Goal: Check status: Check status

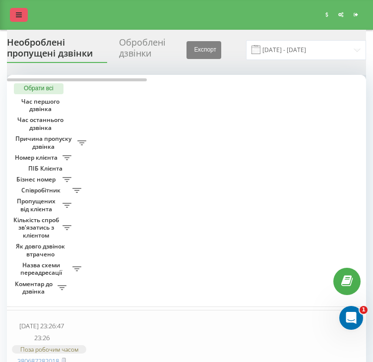
click at [17, 12] on icon at bounding box center [19, 14] width 6 height 7
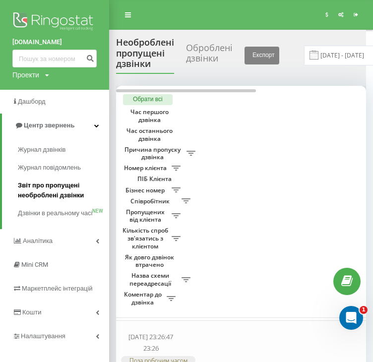
click at [53, 189] on span "Звіт про пропущені необроблені дзвінки" at bounding box center [61, 191] width 86 height 20
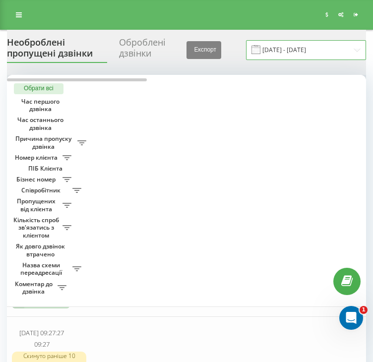
click at [312, 49] on input "[DATE] - [DATE]" at bounding box center [306, 49] width 120 height 19
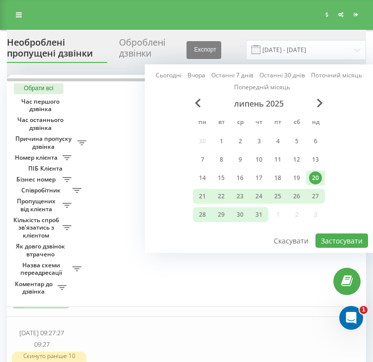
click at [179, 75] on link "Сьогодні" at bounding box center [169, 75] width 26 height 12
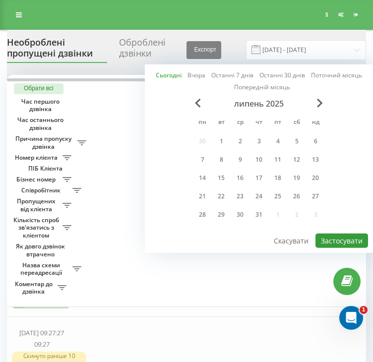
click at [329, 235] on button "Застосувати" at bounding box center [342, 241] width 53 height 14
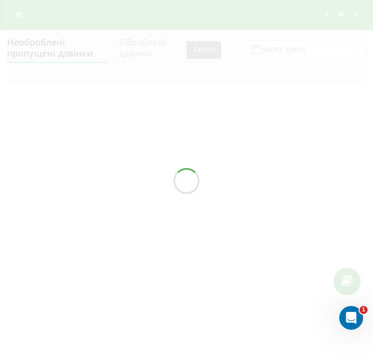
type input "[DATE] - [DATE]"
